Goal: Navigation & Orientation: Find specific page/section

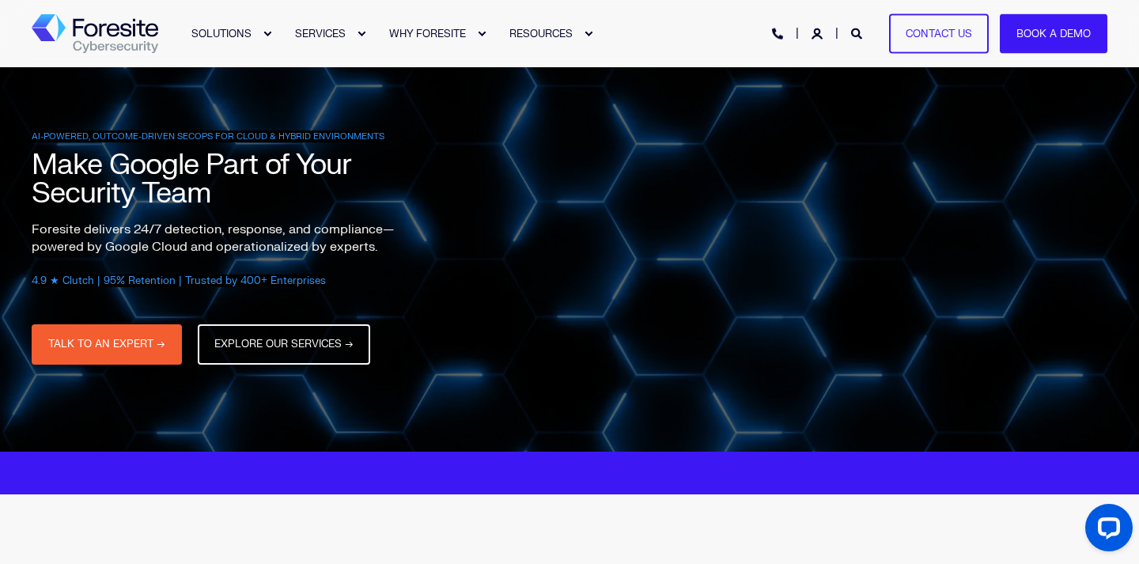
click at [115, 28] on img "Back to Home" at bounding box center [95, 34] width 127 height 40
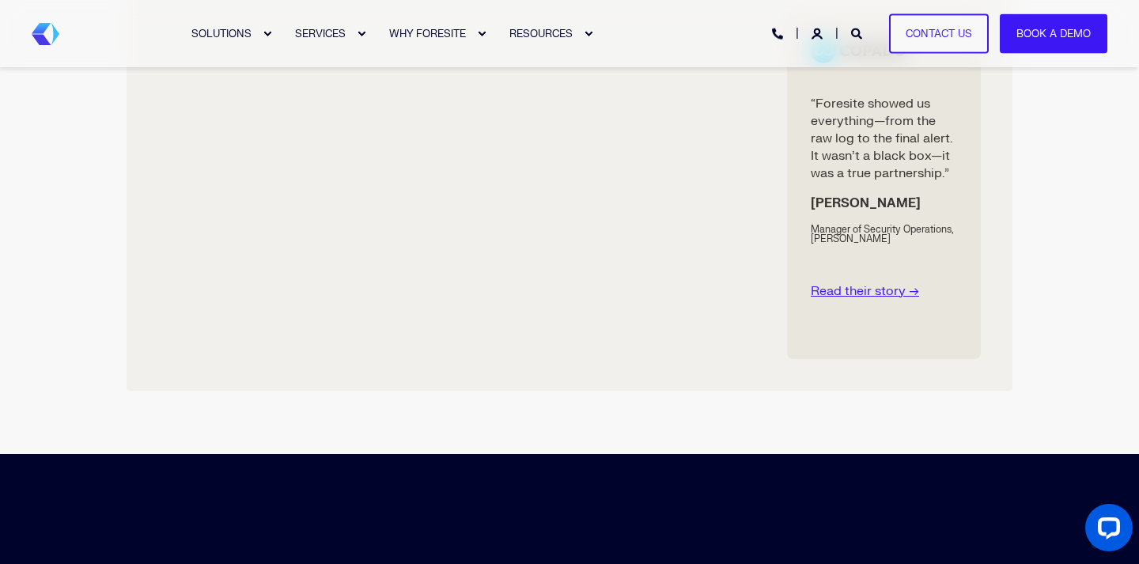
scroll to position [4930, 0]
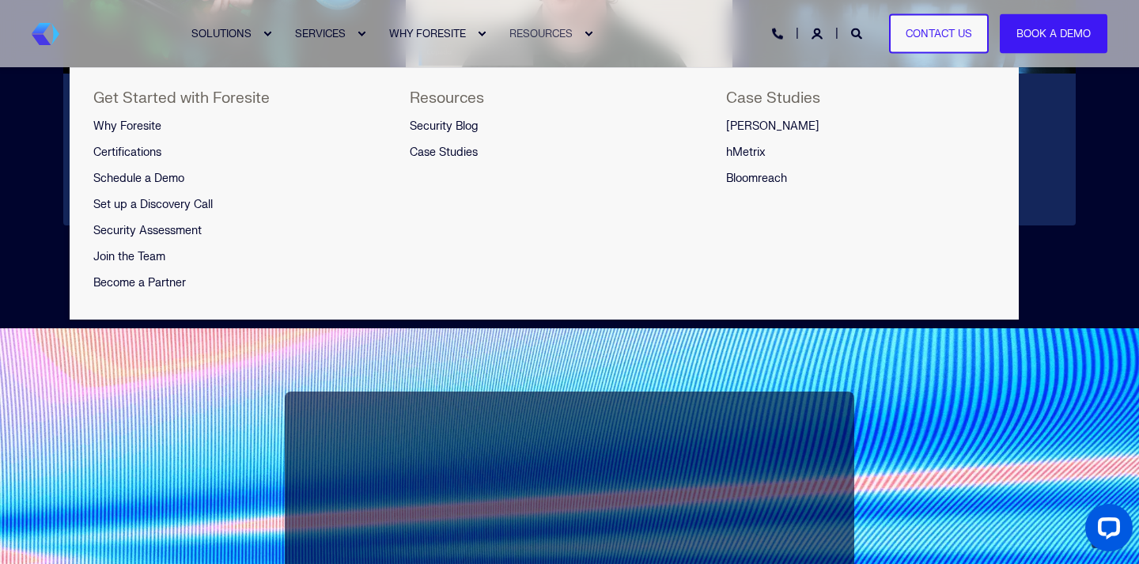
click at [546, 40] on link "RESOURCES" at bounding box center [542, 33] width 107 height 67
